Goal: Information Seeking & Learning: Learn about a topic

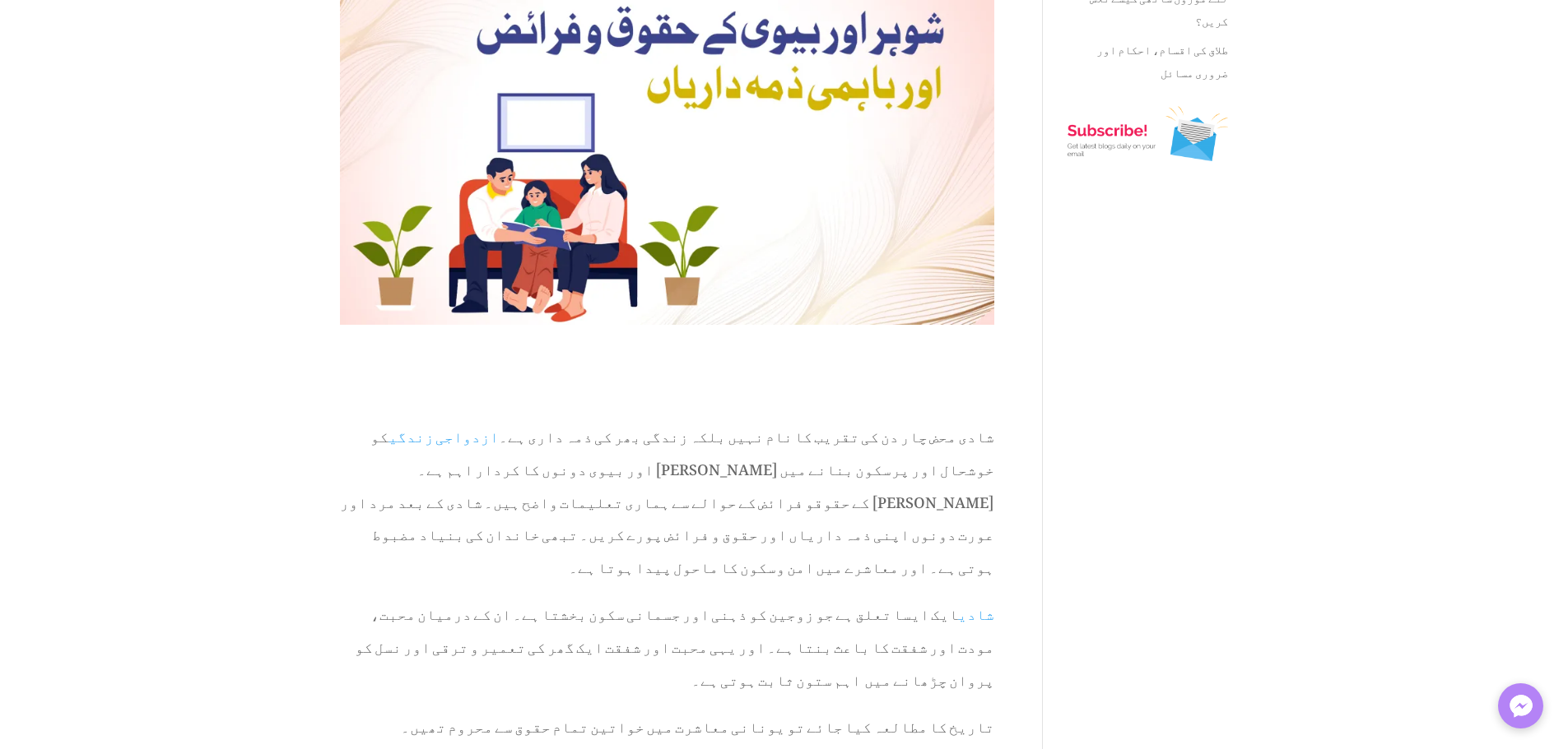
type textarea "*******"
type input "*****"
type input "********"
type input "*********"
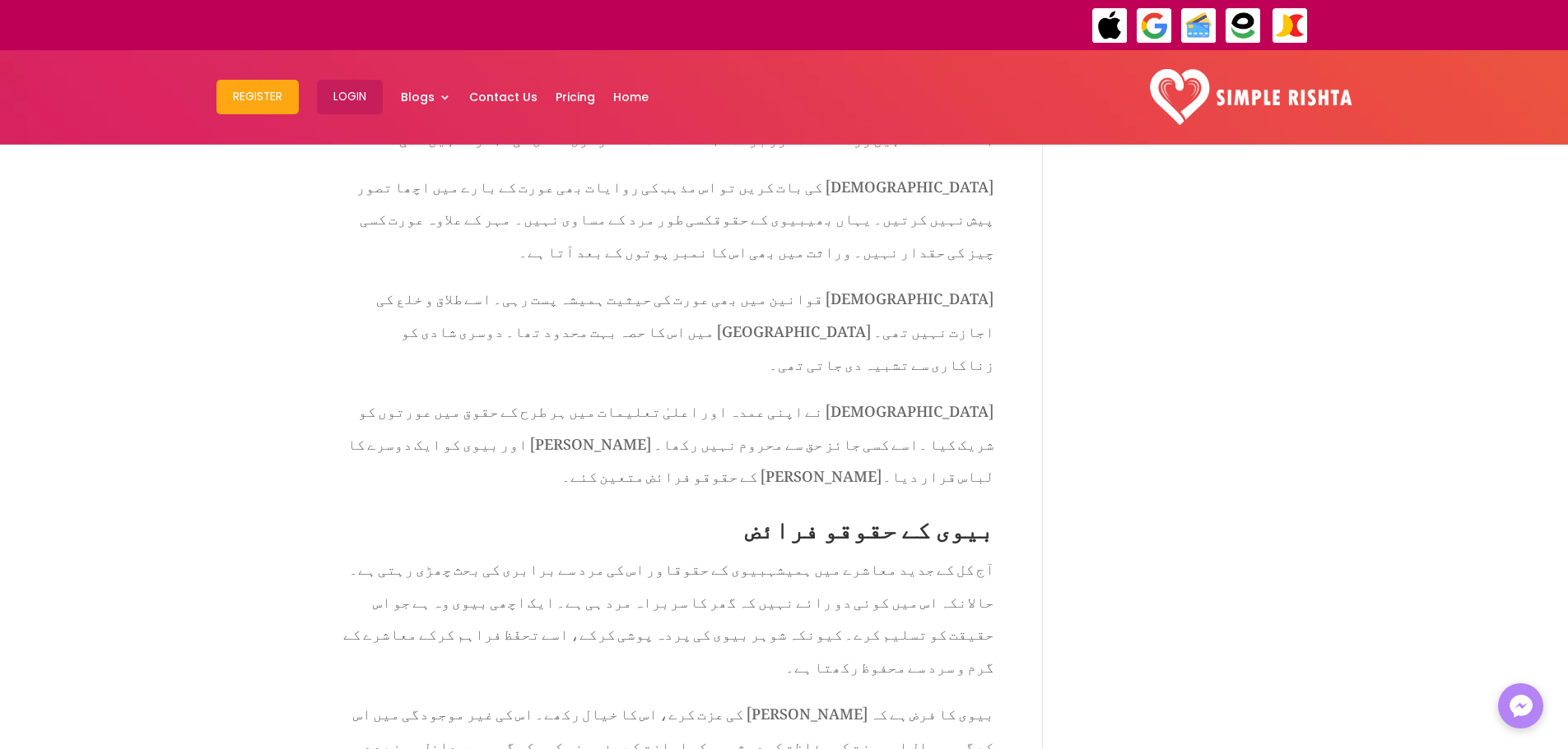
scroll to position [1452, 0]
drag, startPoint x: 894, startPoint y: 419, endPoint x: 789, endPoint y: 429, distance: 105.5
click at [789, 690] on span "بیوی کا فرض ہے کہ [PERSON_NAME] کی عزت کرے، اس کا خیال رکھے۔ اس کی غیر موجودگی …" at bounding box center [673, 741] width 641 height 102
copy span "شوہر کی عزت کرے"
drag, startPoint x: 949, startPoint y: 450, endPoint x: 543, endPoint y: 447, distance: 406.0
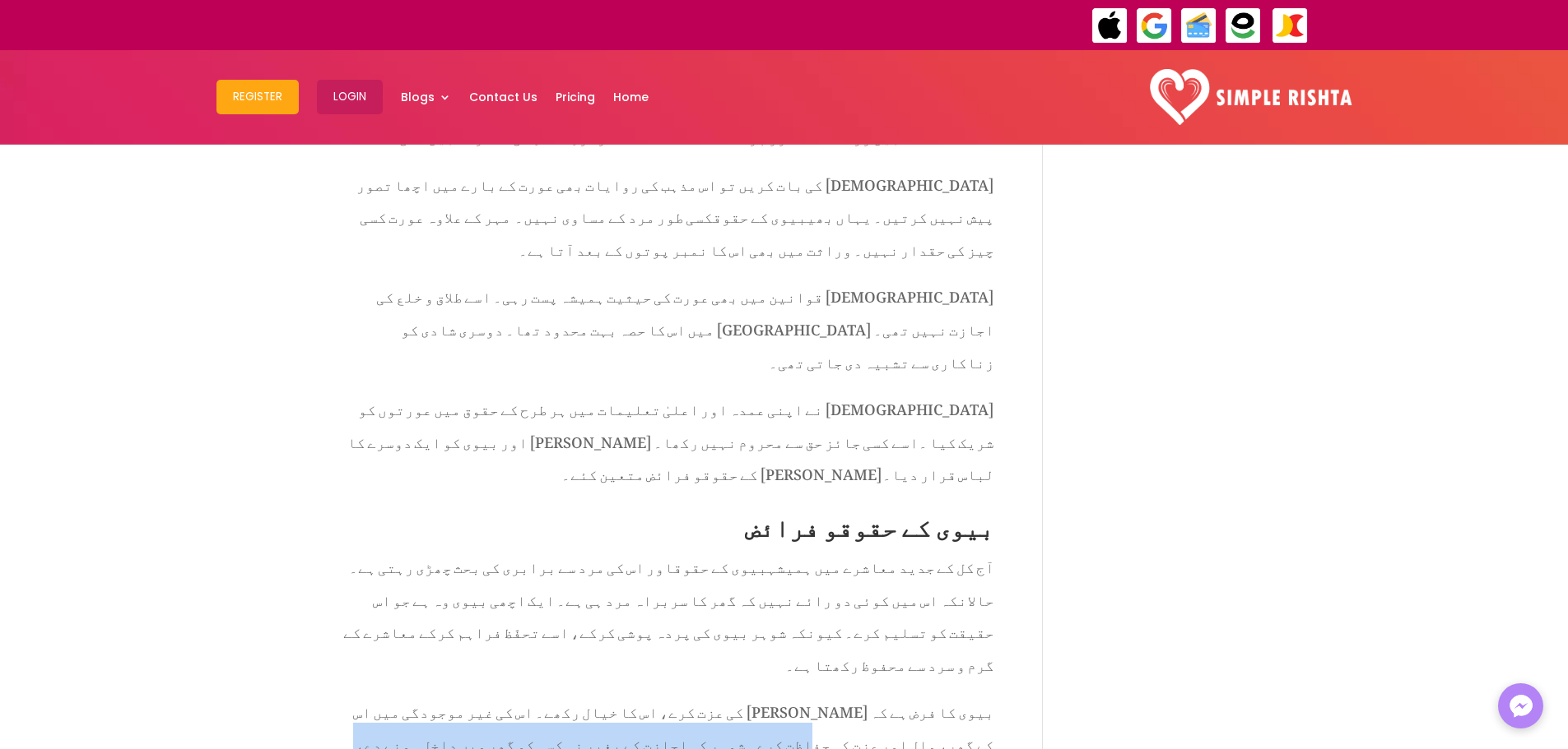
click at [543, 693] on p "بیوی کا فرض ہے کہ [PERSON_NAME] کی عزت کرے، اس کا خیال رکھے۔ اس کی غیر موجودگی …" at bounding box center [666, 749] width 654 height 113
copy p "شوہر کی اجازت کے بغیر نہ کسی کو گھر میں داخل ہونے دے، نہ خود کہیں جائے۔"
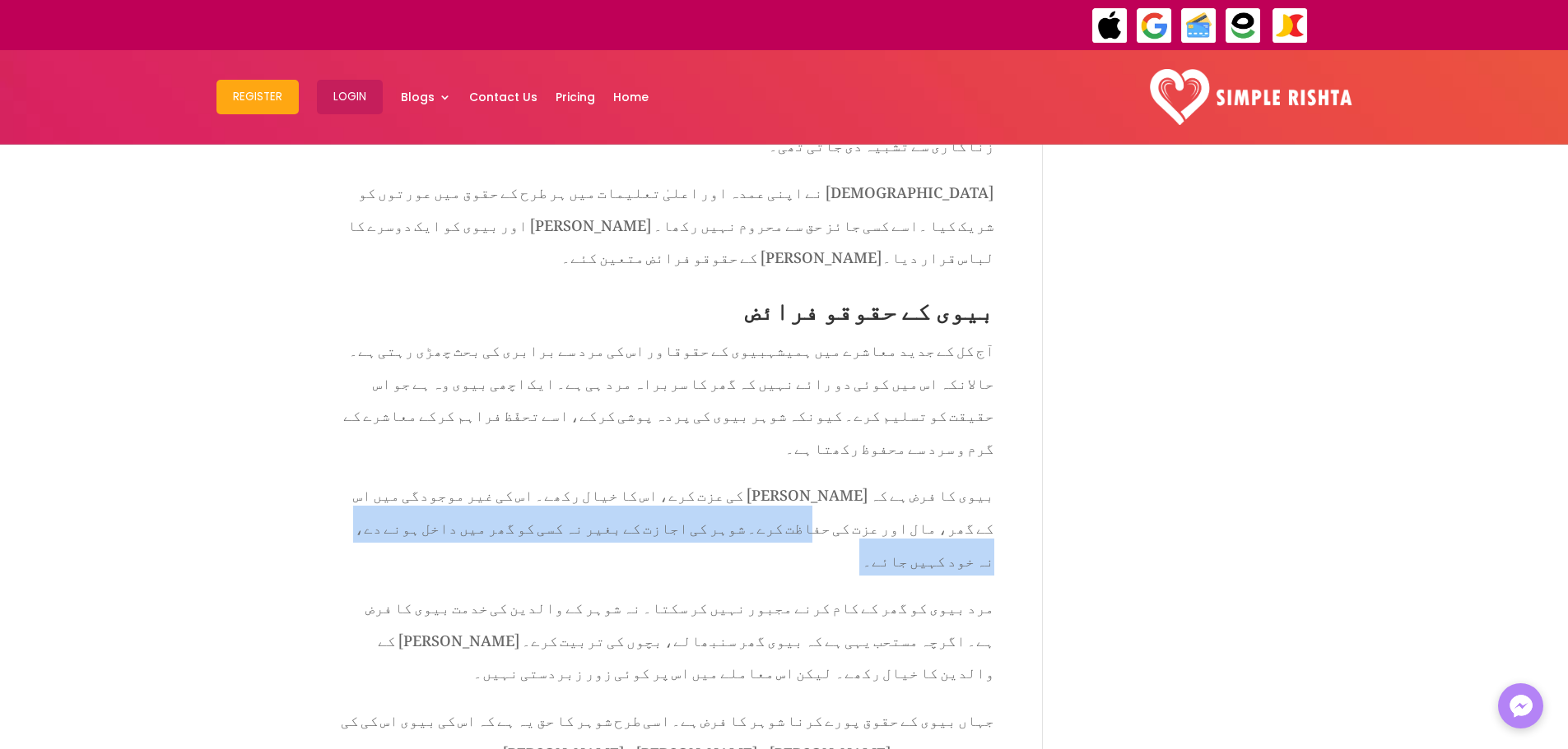
scroll to position [1698, 0]
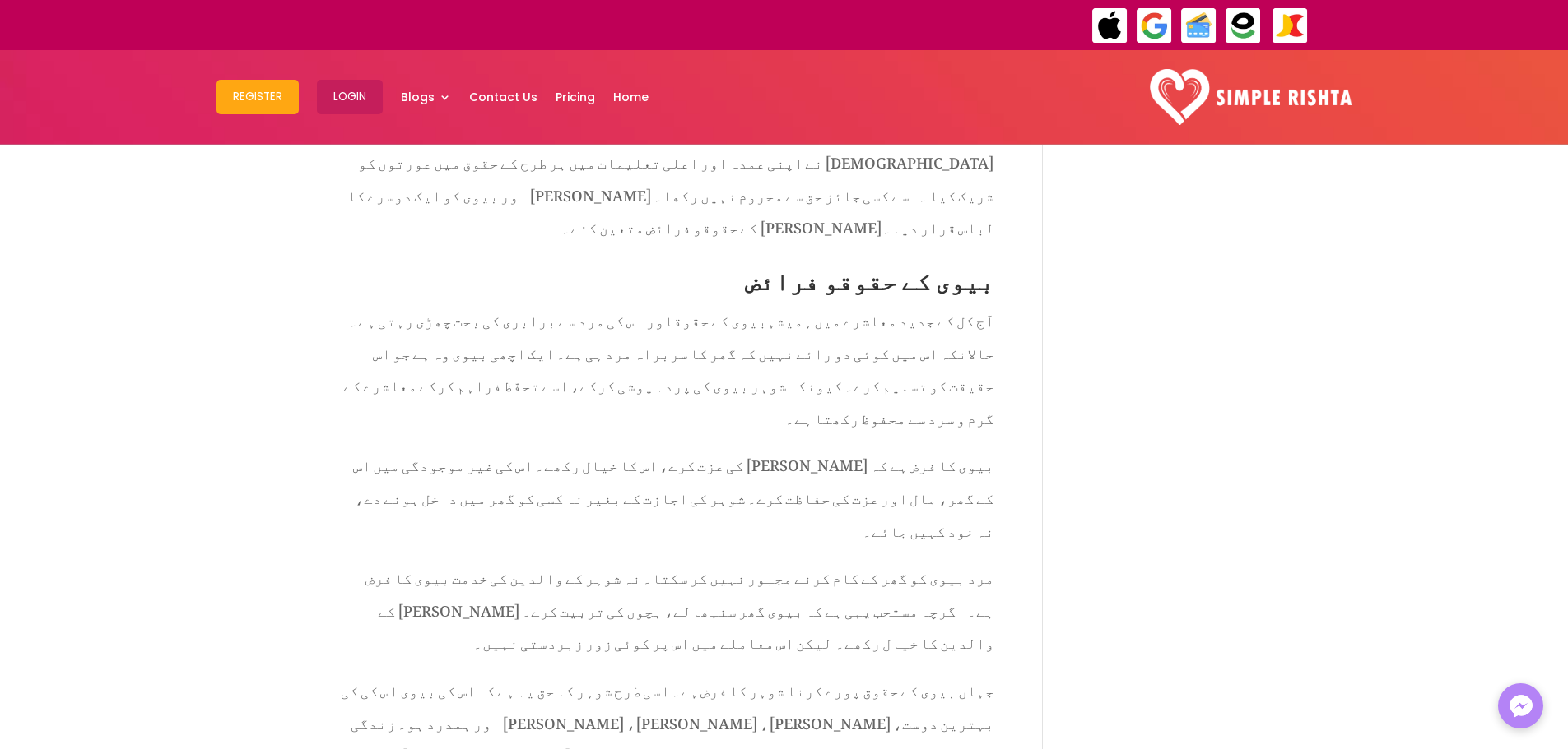
drag, startPoint x: 856, startPoint y: 478, endPoint x: 632, endPoint y: 478, distance: 224.0
copy span "بچوں کی بہترین پرورش اور نگہداشت کرے"
drag, startPoint x: 746, startPoint y: 516, endPoint x: 465, endPoint y: 527, distance: 281.2
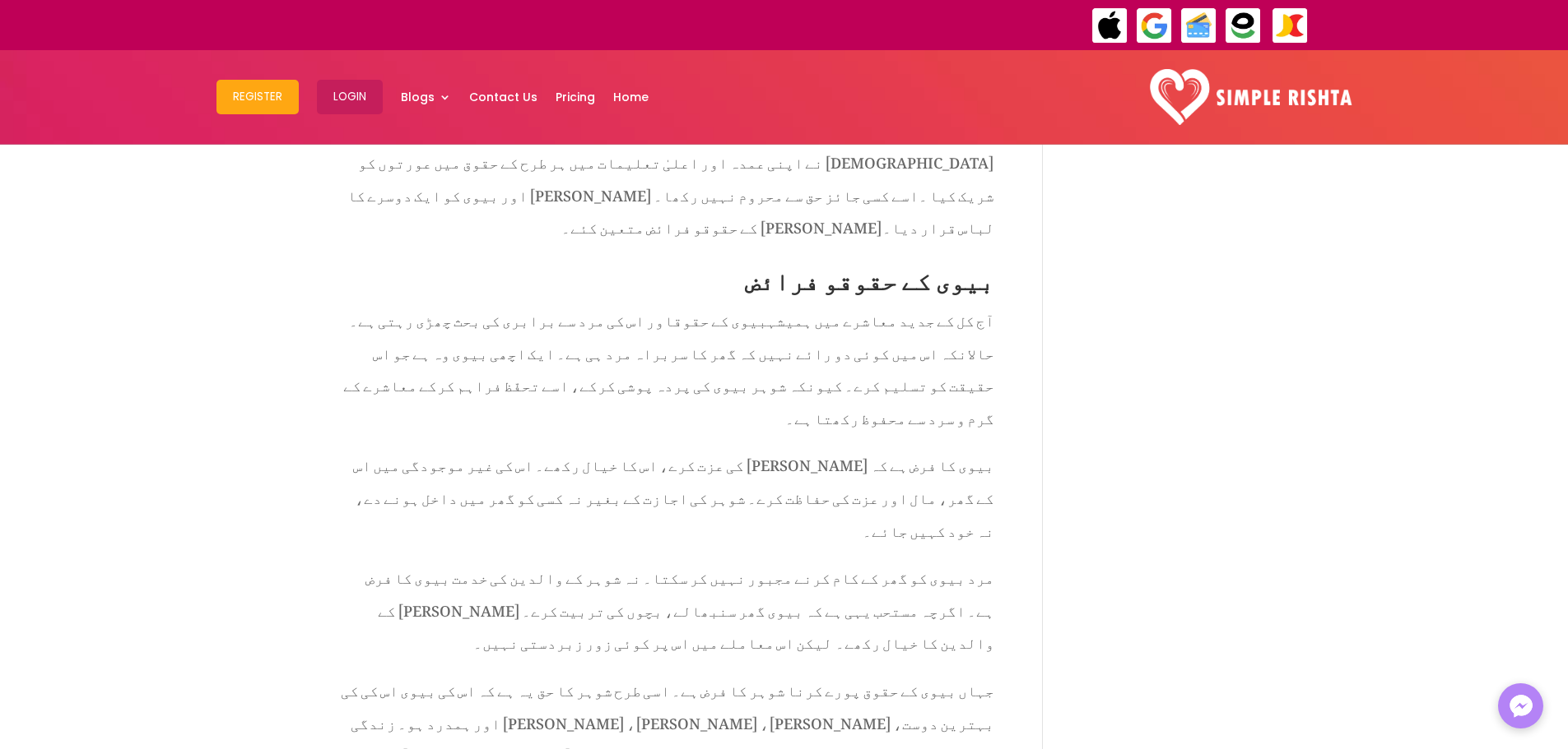
copy span "خاوند کی خوشی اور دل جوئی کے لیے [PERSON_NAME] کرے۔"
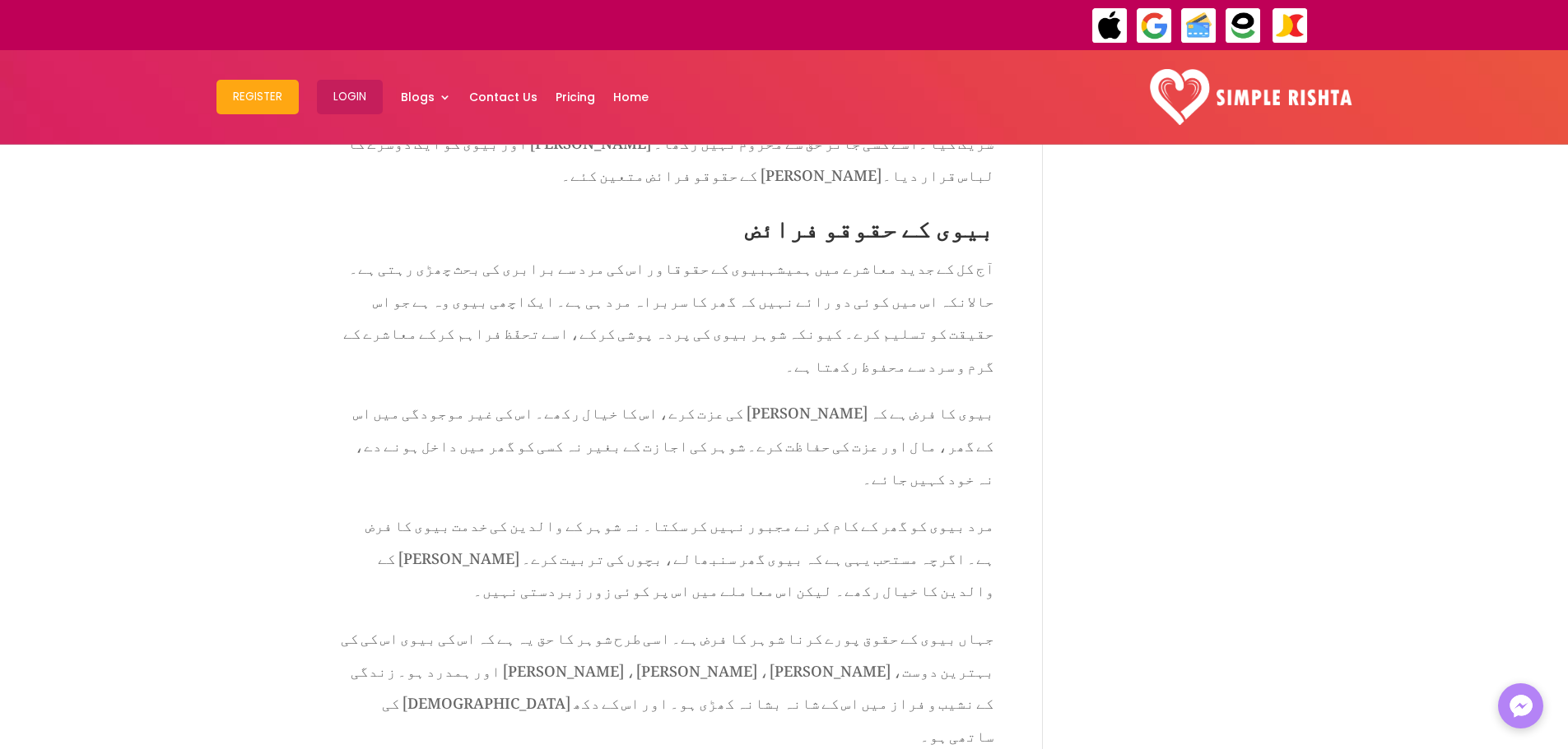
scroll to position [1781, 0]
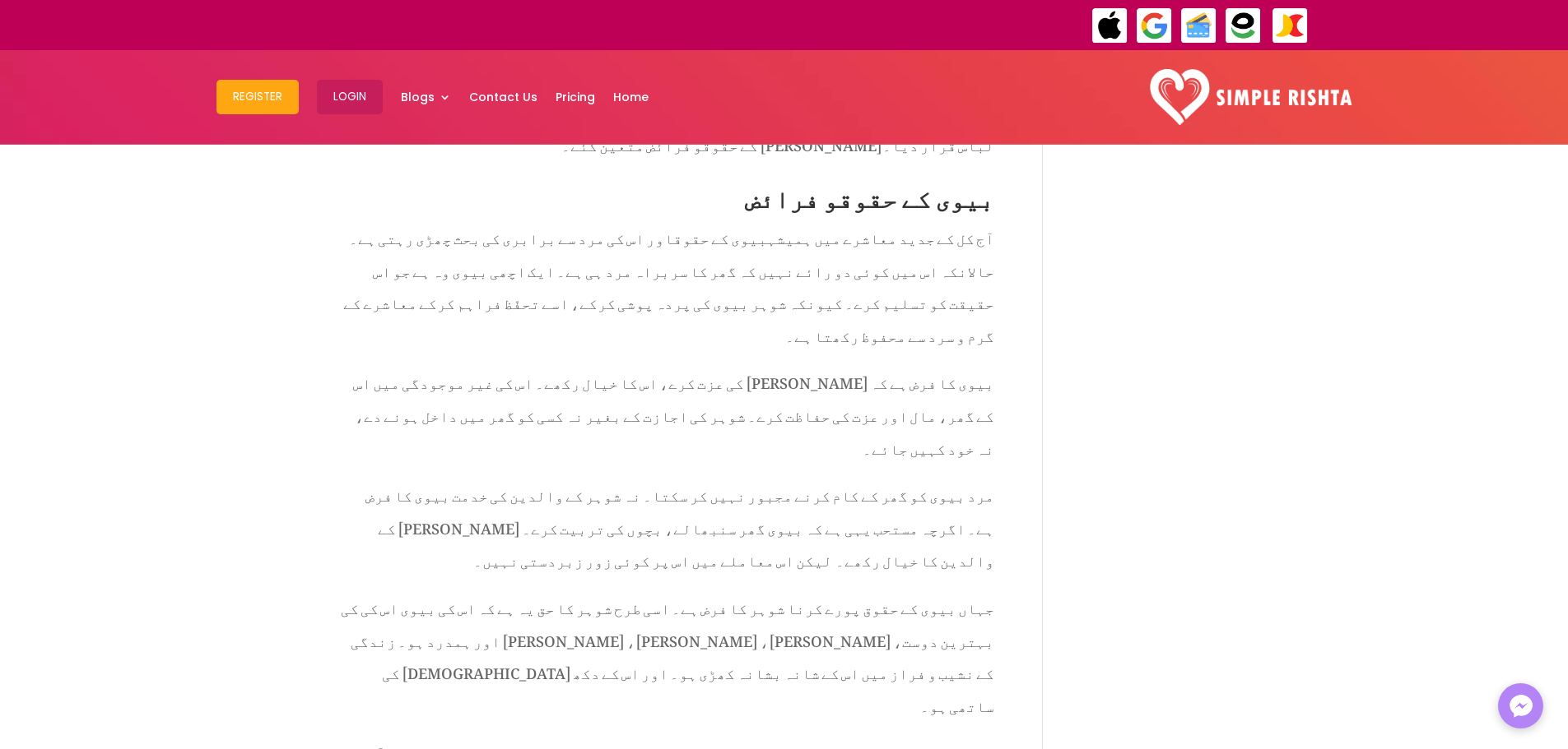
drag, startPoint x: 657, startPoint y: 558, endPoint x: 958, endPoint y: 596, distance: 303.4
copy span "جب شوہر گھر آئے، تو اسے اطمینان، سکون اور راحت میسّر آئے۔"
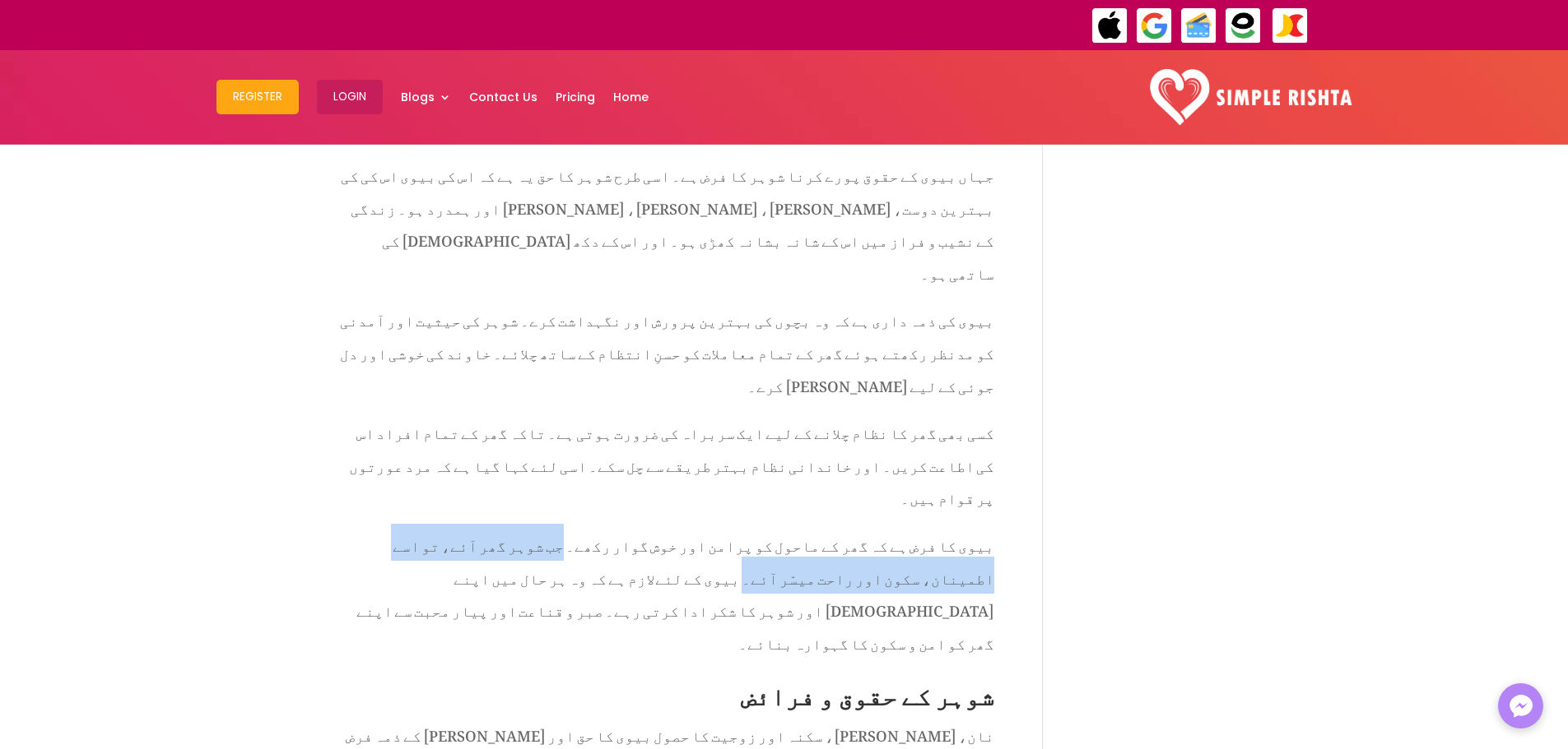
scroll to position [2275, 0]
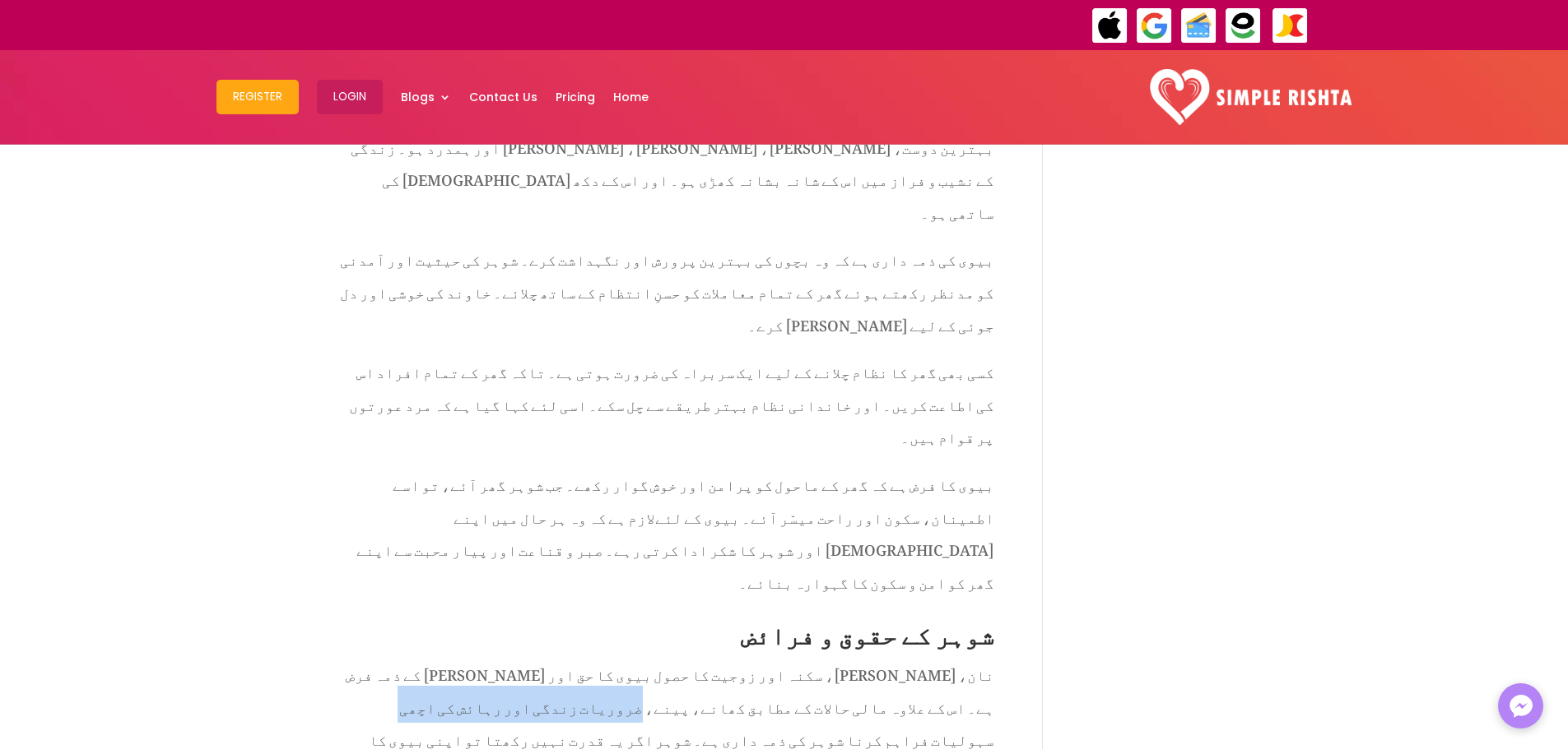
drag, startPoint x: 886, startPoint y: 254, endPoint x: 705, endPoint y: 263, distance: 181.2
click at [705, 653] on span "نان، [PERSON_NAME]، سکنہ اور زوجیت کا حصول بیوی کا حق اور [PERSON_NAME] کے ذمہ …" at bounding box center [670, 721] width 648 height 135
copy span "رہائش کی اچھی سہولیات فراہم کرنا"
drag, startPoint x: 876, startPoint y: 401, endPoint x: 534, endPoint y: 404, distance: 342.0
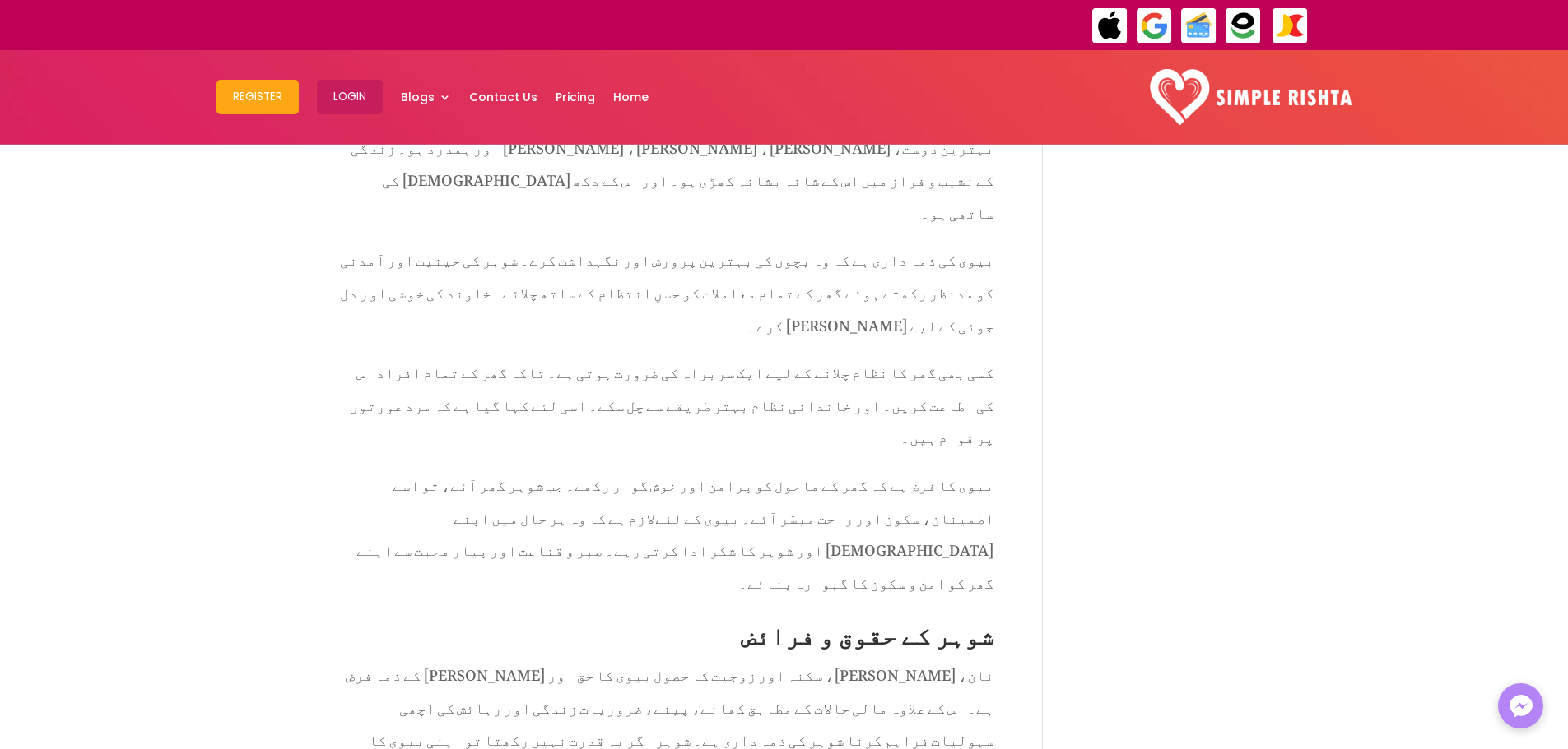
copy span "بدگوئی اور [PERSON_NAME] عادات جن سے بیوی کو تکلیف پہنچتی ہو، انہیں ترک"
drag, startPoint x: 872, startPoint y: 438, endPoint x: 562, endPoint y: 445, distance: 310.1
drag, startPoint x: 874, startPoint y: 432, endPoint x: 521, endPoint y: 441, distance: 353.1
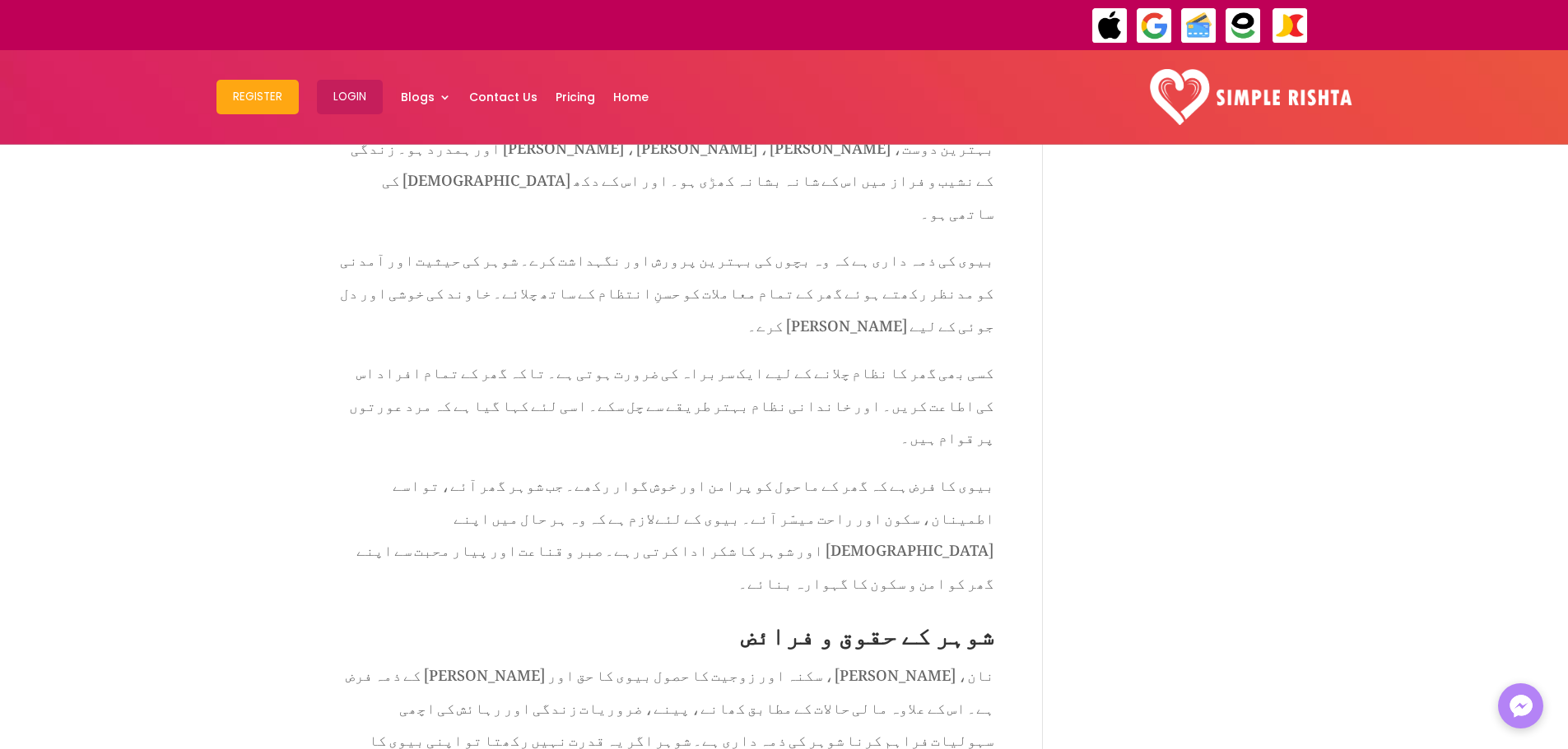
copy p "بیوی کے لئے جسمانی [PERSON_NAME] اور [PERSON_NAME] و زینت کا خیال رکھے۔"
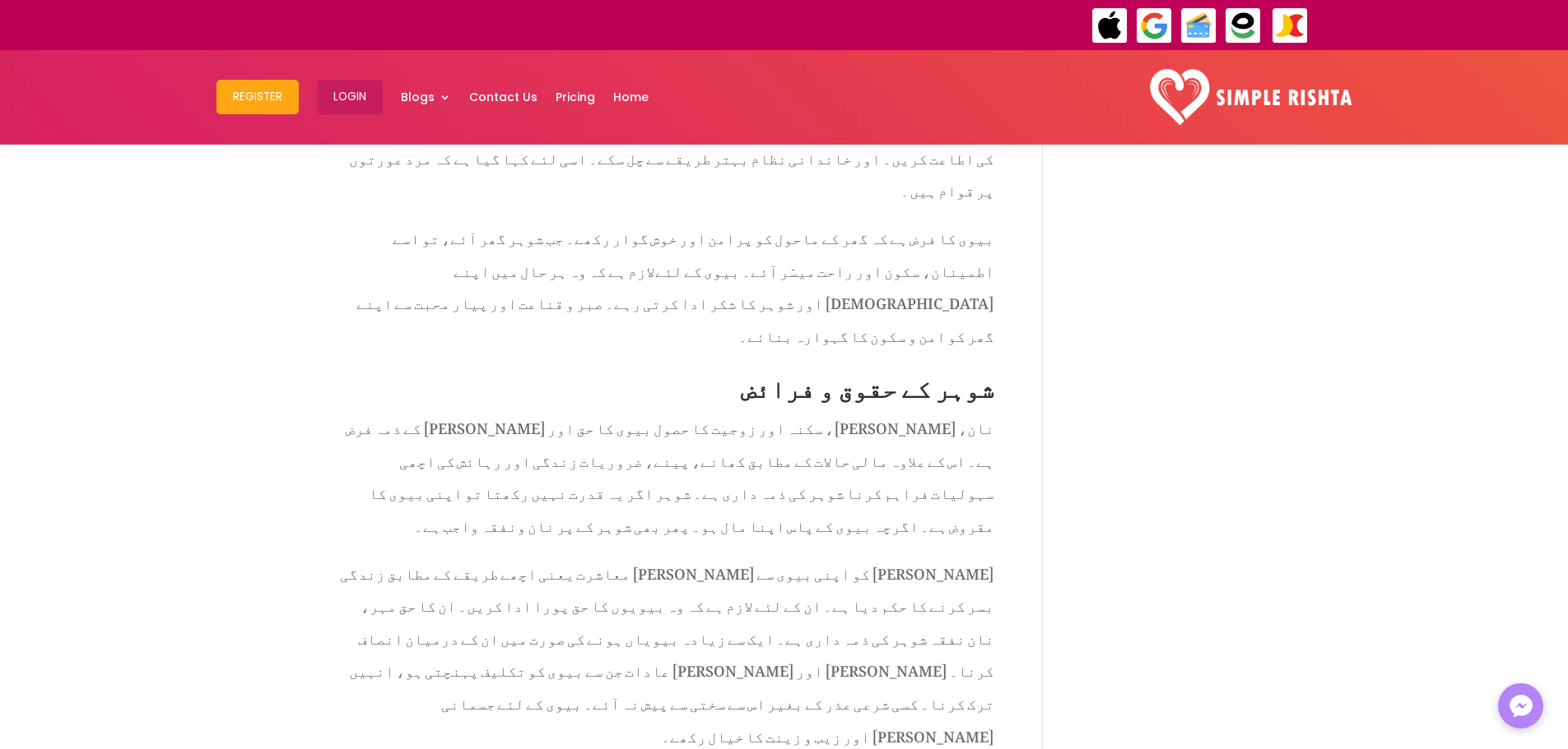
drag, startPoint x: 777, startPoint y: 292, endPoint x: 531, endPoint y: 306, distance: 246.4
copy span "بیوی کے خاندان کے ساتھ عزت سے پیش آئے"
drag, startPoint x: 776, startPoint y: 293, endPoint x: 419, endPoint y: 300, distance: 357.1
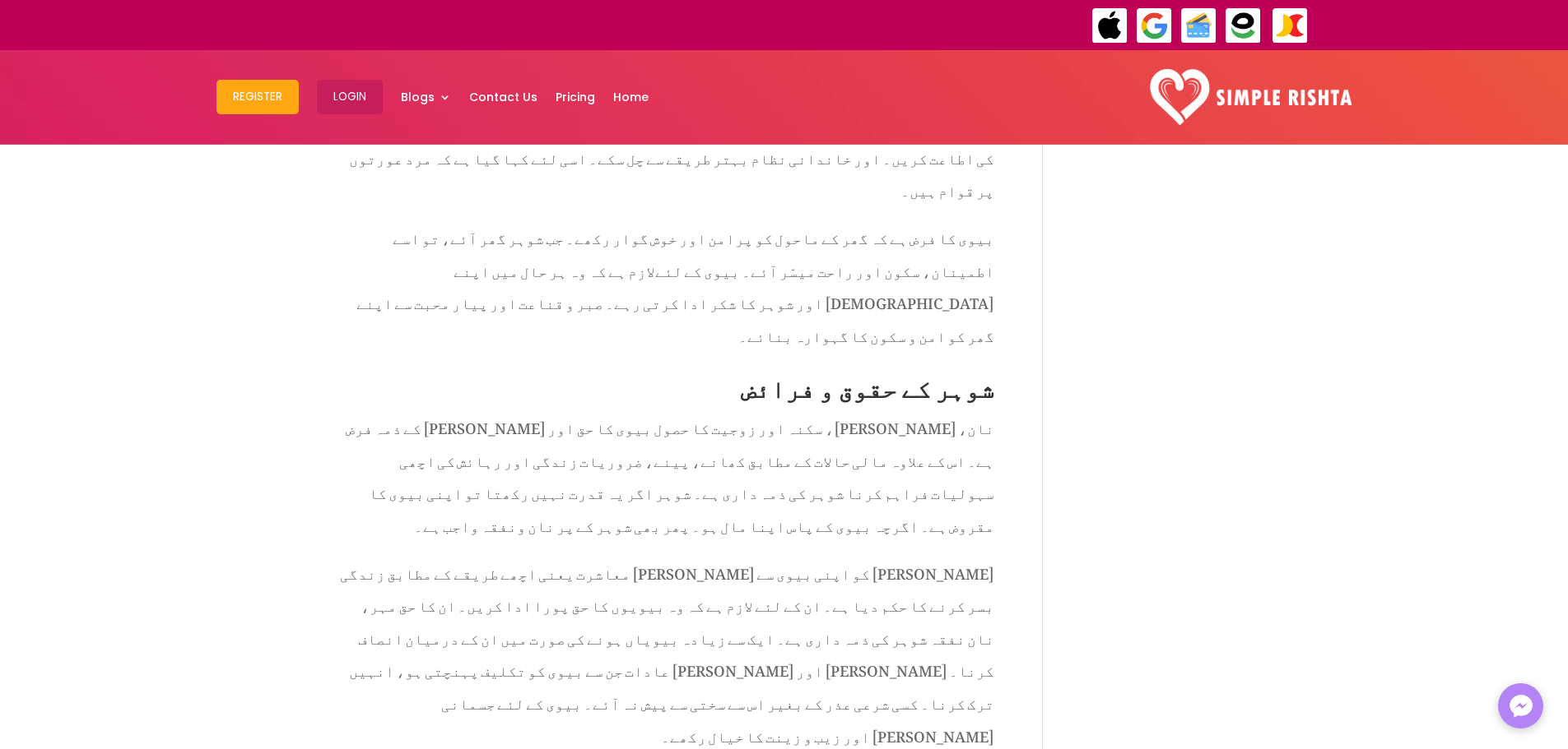
drag, startPoint x: 777, startPoint y: 300, endPoint x: 341, endPoint y: 301, distance: 436.0
click at [312, 294] on div "شوہر اور بیوی کے حقوق و فرائض اور باہمی ذمہ داریاں [DATE] | ازدواجی زندگی , حقو…" at bounding box center [784, 488] width 1568 height 5733
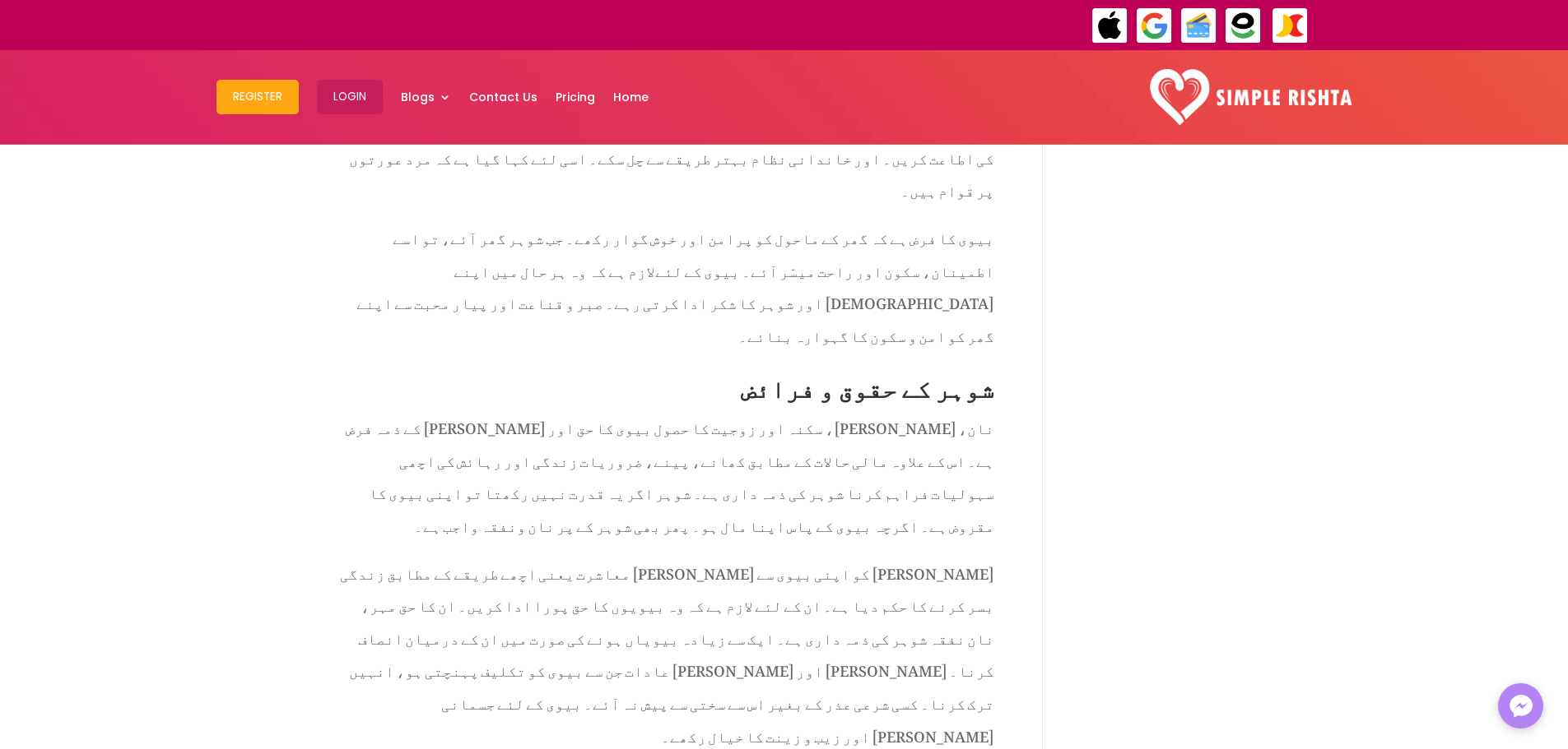
drag, startPoint x: 377, startPoint y: 298, endPoint x: 784, endPoint y: 302, distance: 407.0
click at [784, 302] on div "شوہر اور بیوی کے حقوق و فرائض اور باہمی ذمہ داریاں [DATE] | ازدواجی زندگی , حقو…" at bounding box center [784, 488] width 1568 height 5733
copy span "بیوی کے خاندان کے ساتھ عزت سے پیش آئے۔ بیوی کو ان سے ملنے سے نہ روکے۔"
drag, startPoint x: 871, startPoint y: 421, endPoint x: 533, endPoint y: 425, distance: 338.0
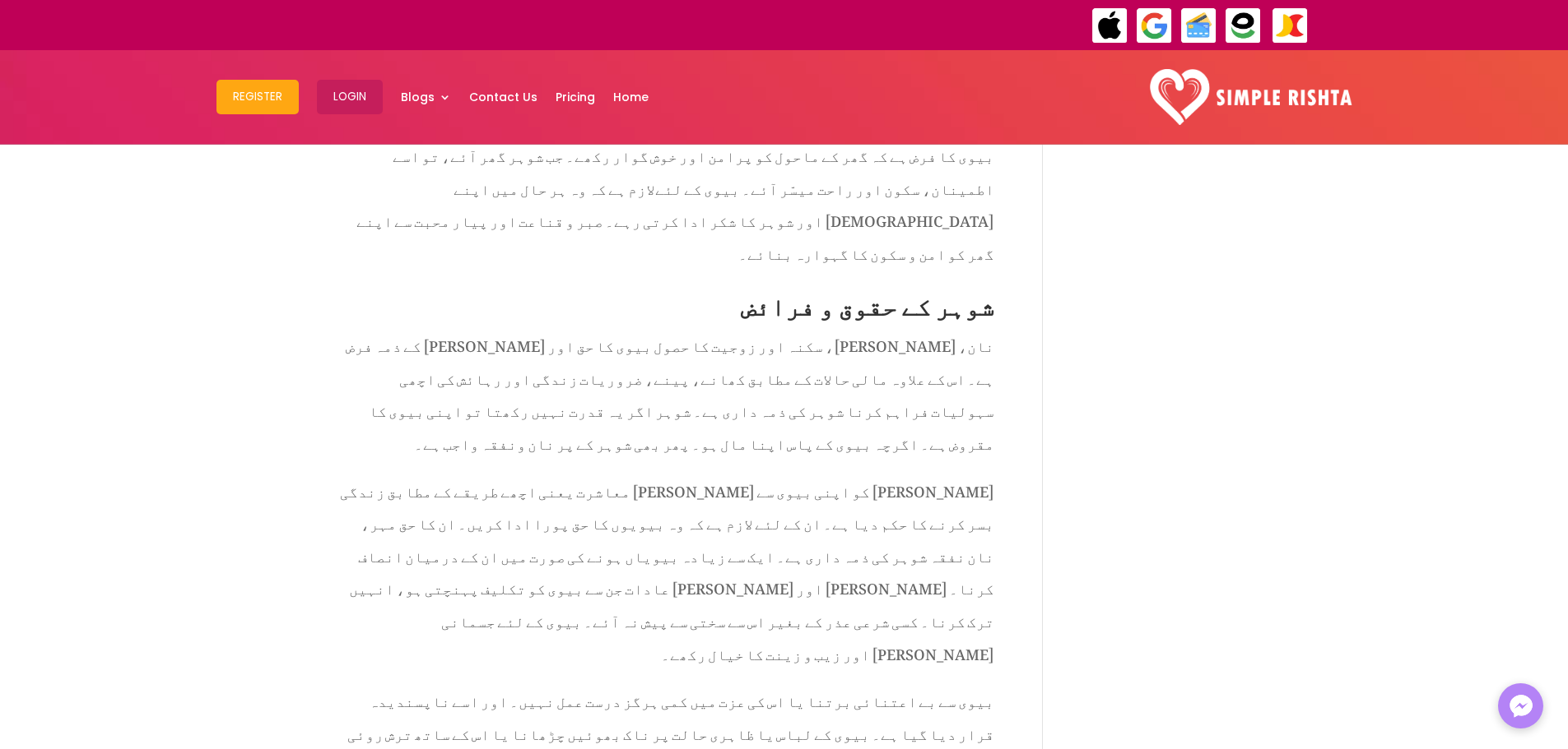
scroll to position [2686, 0]
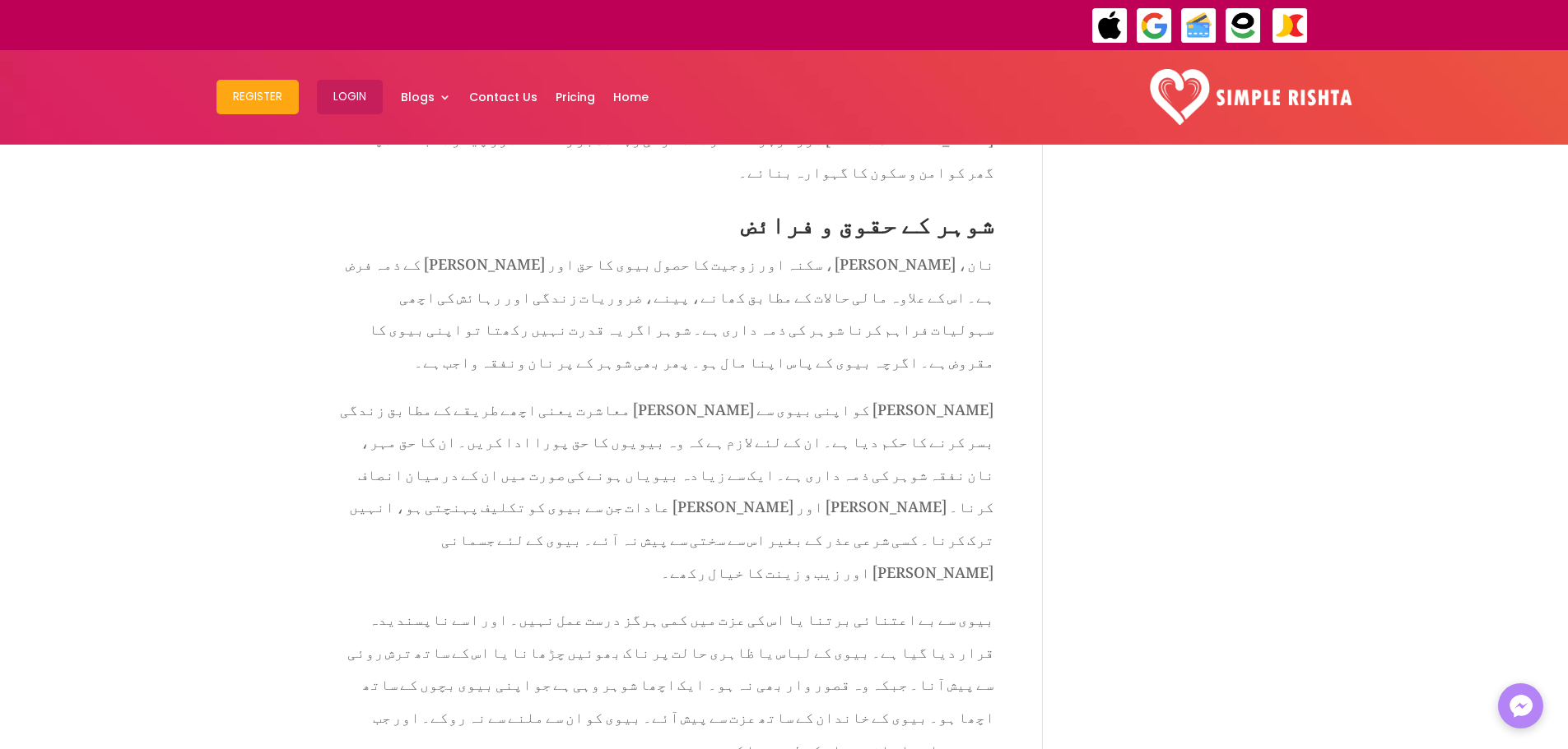
drag, startPoint x: 979, startPoint y: 487, endPoint x: 675, endPoint y: 487, distance: 304.0
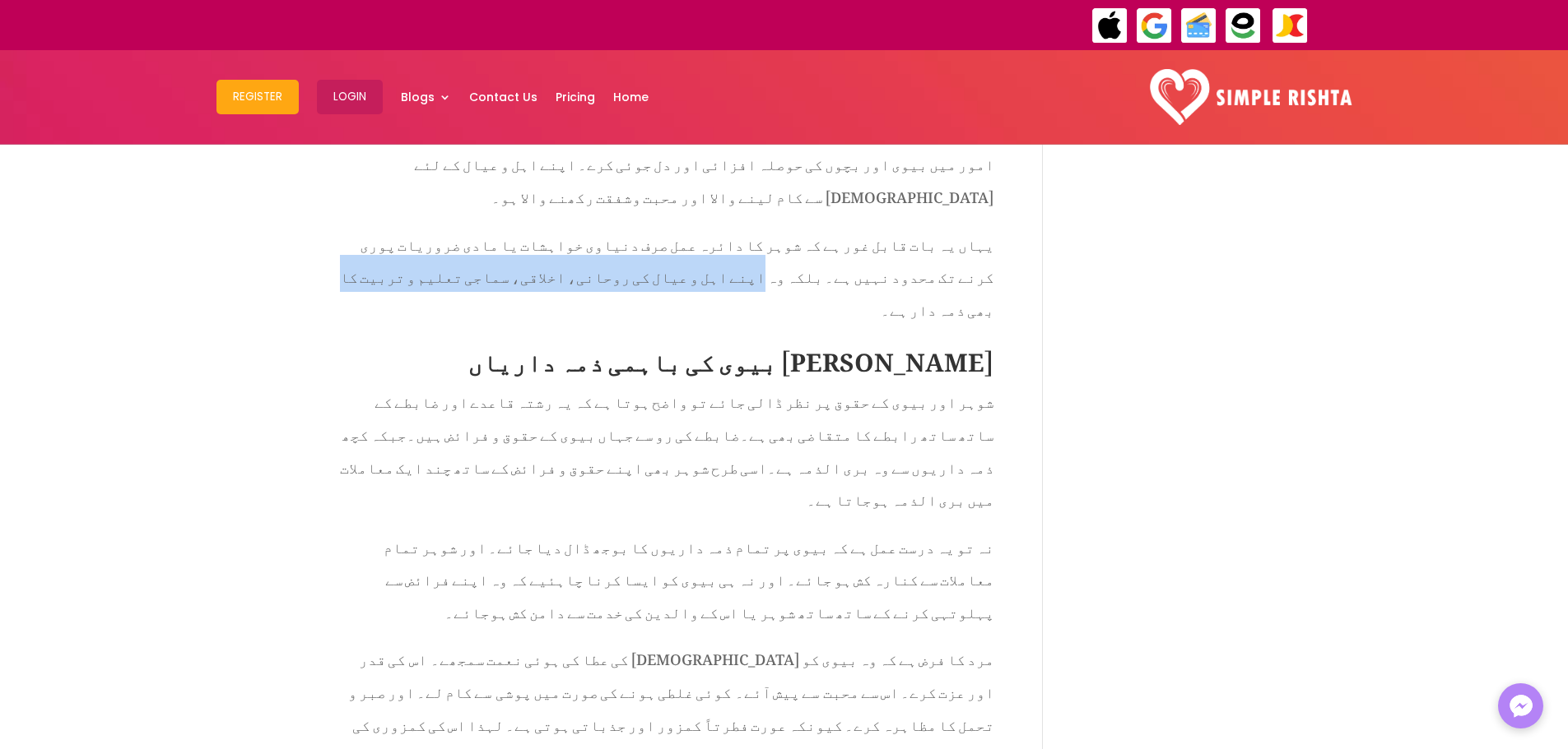
scroll to position [3673, 0]
